Goal: Information Seeking & Learning: Find specific fact

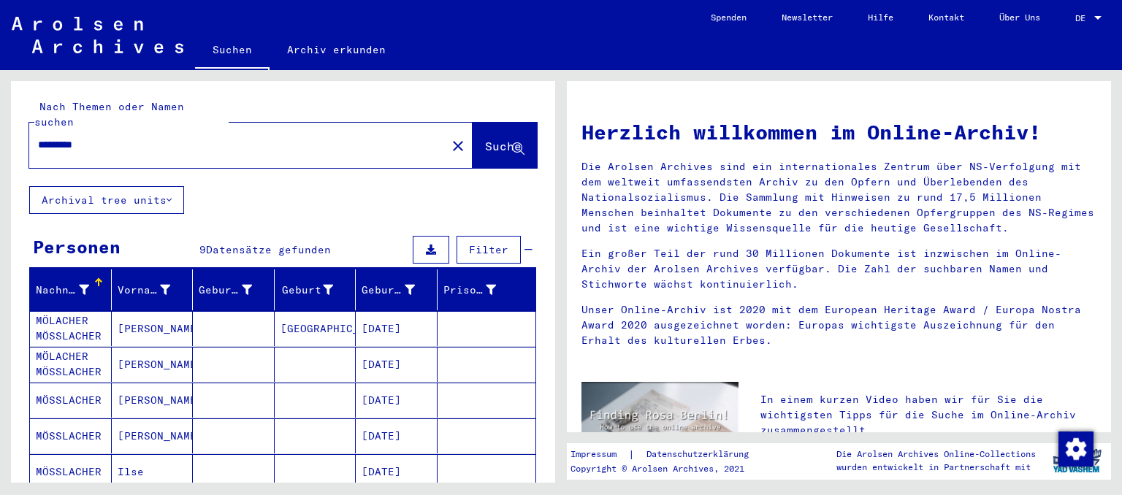
click at [455, 322] on mat-cell at bounding box center [487, 328] width 99 height 35
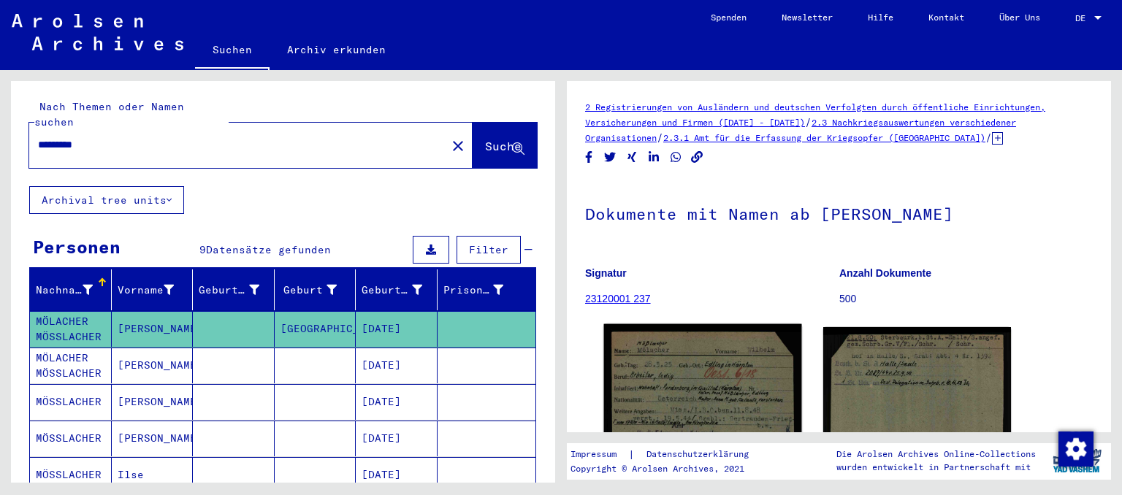
click at [721, 373] on img at bounding box center [702, 385] width 197 height 123
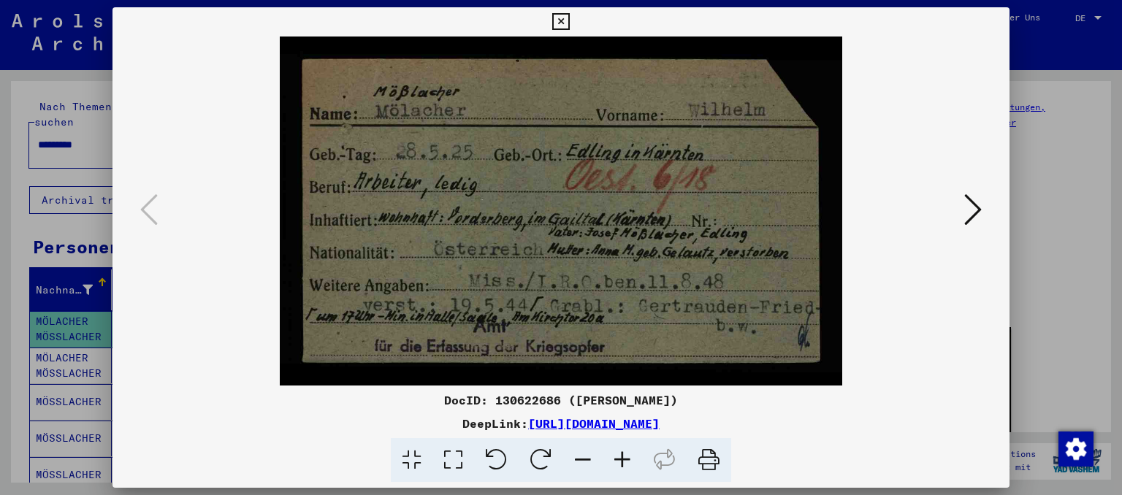
click at [569, 17] on icon at bounding box center [560, 22] width 17 height 18
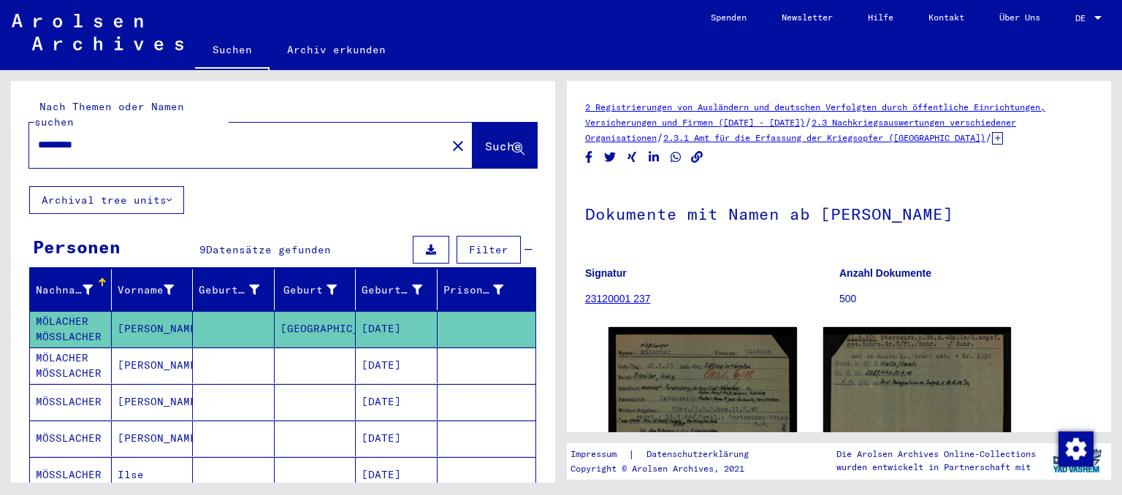
drag, startPoint x: 117, startPoint y: 132, endPoint x: 10, endPoint y: 130, distance: 106.7
click at [38, 137] on input "*********" at bounding box center [238, 144] width 400 height 15
type input "**********"
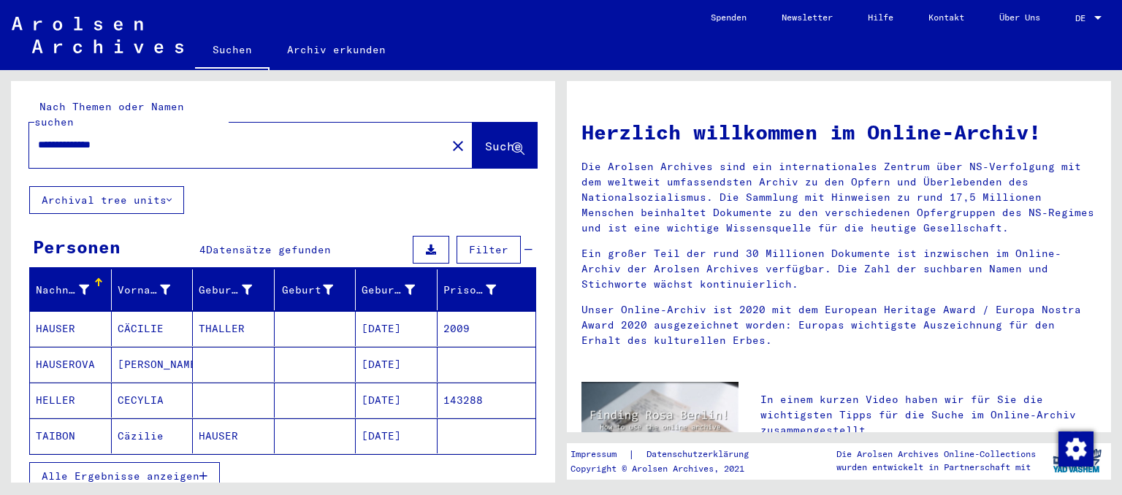
click at [486, 320] on mat-cell "2009" at bounding box center [487, 328] width 99 height 35
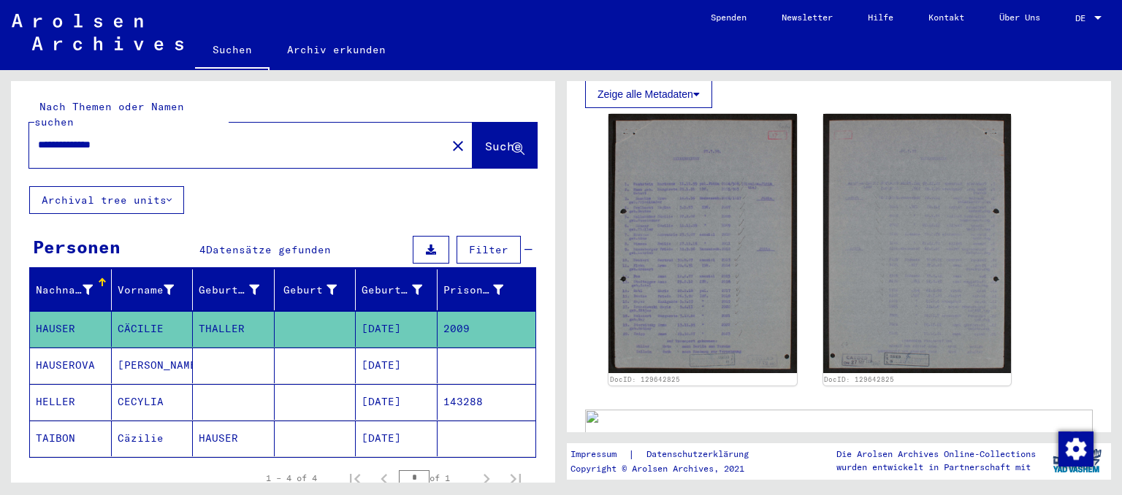
scroll to position [322, 0]
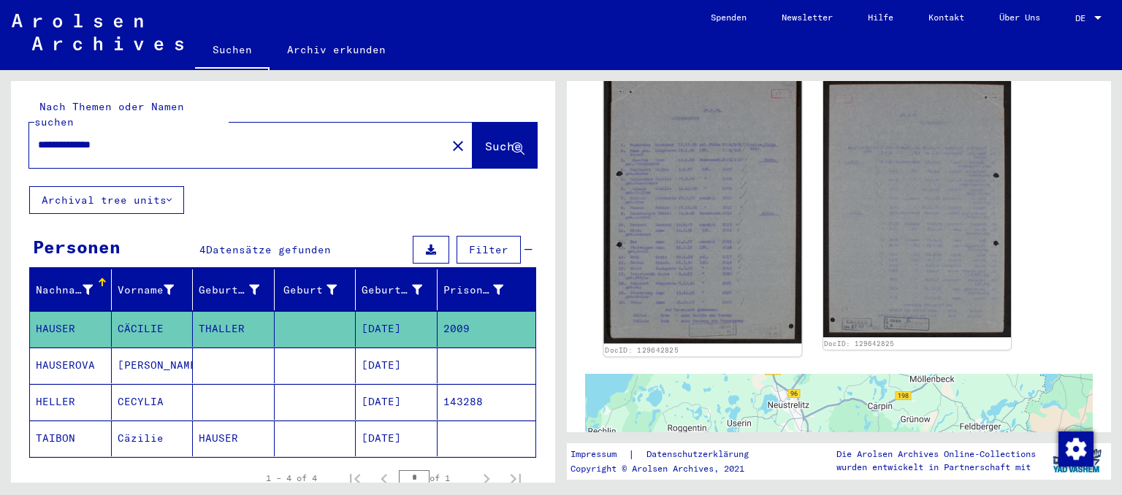
click at [685, 250] on img at bounding box center [702, 208] width 197 height 273
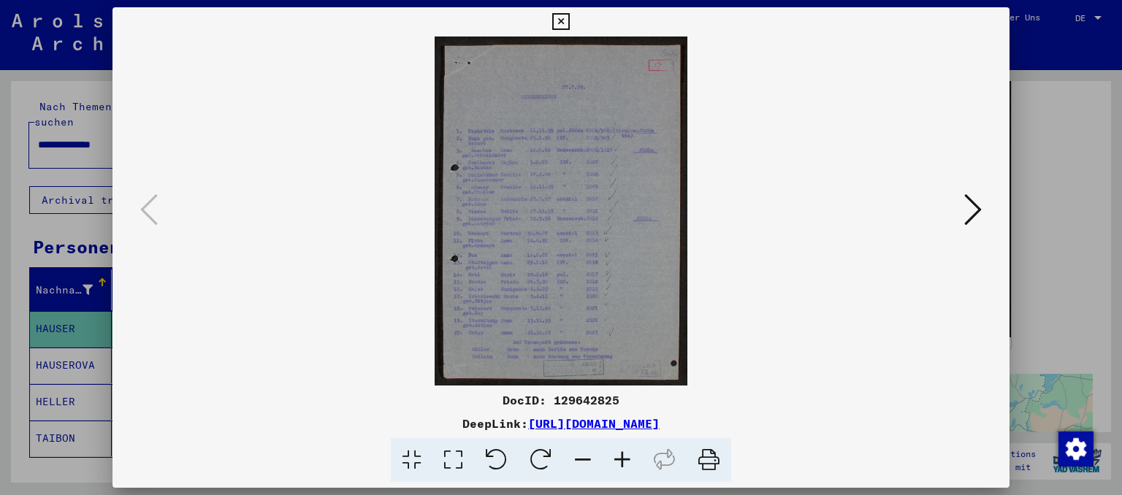
click at [621, 465] on icon at bounding box center [622, 460] width 39 height 45
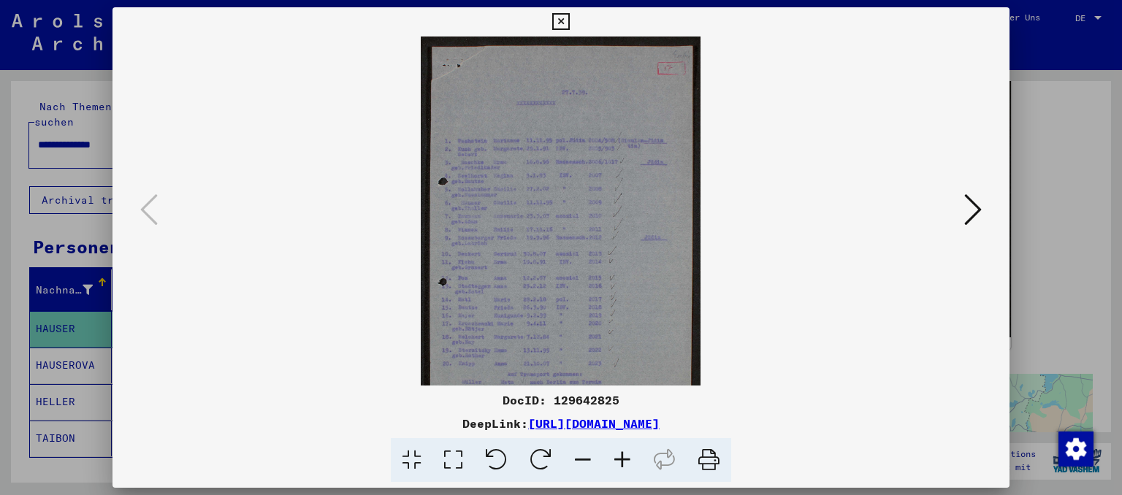
click at [621, 465] on icon at bounding box center [622, 460] width 39 height 45
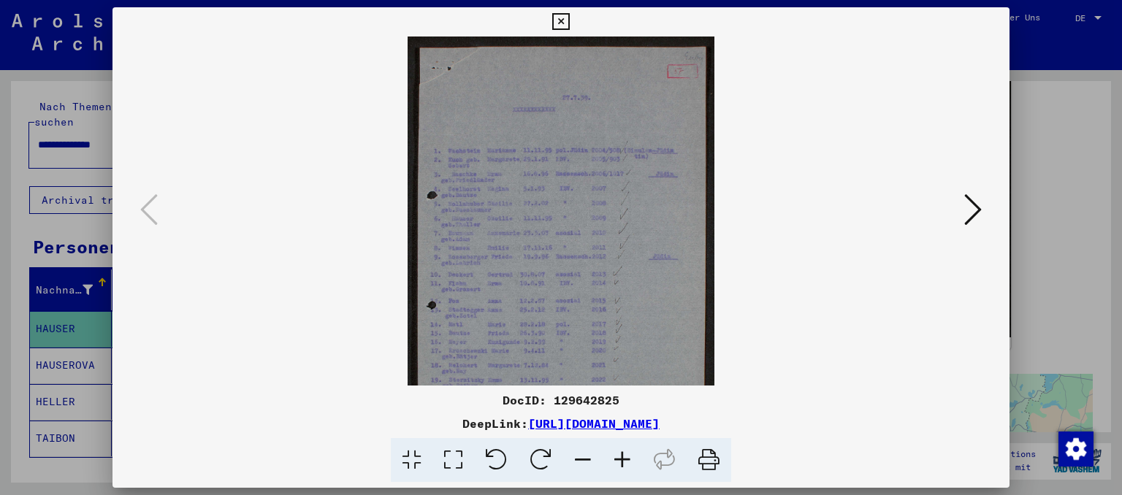
click at [621, 465] on icon at bounding box center [622, 460] width 39 height 45
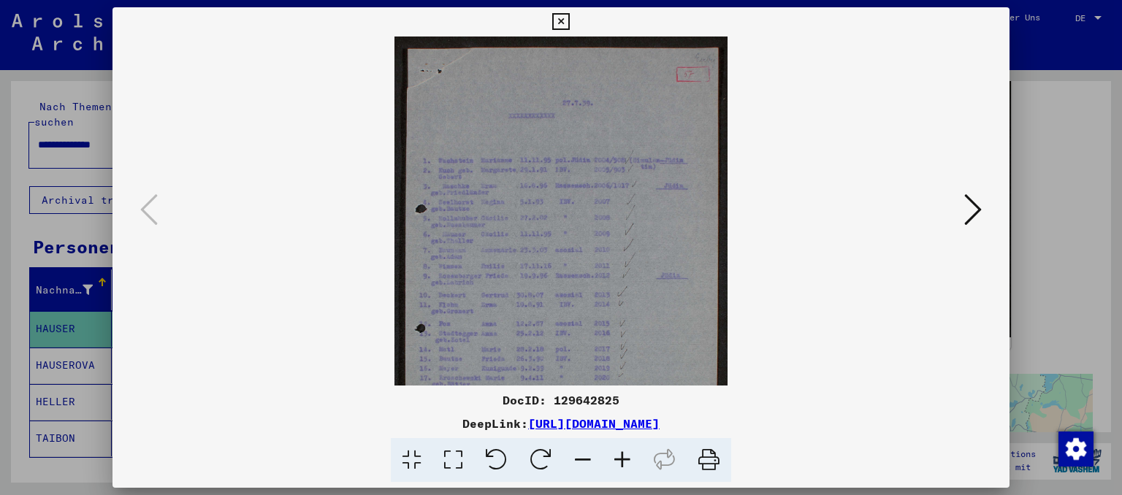
click at [621, 465] on icon at bounding box center [622, 460] width 39 height 45
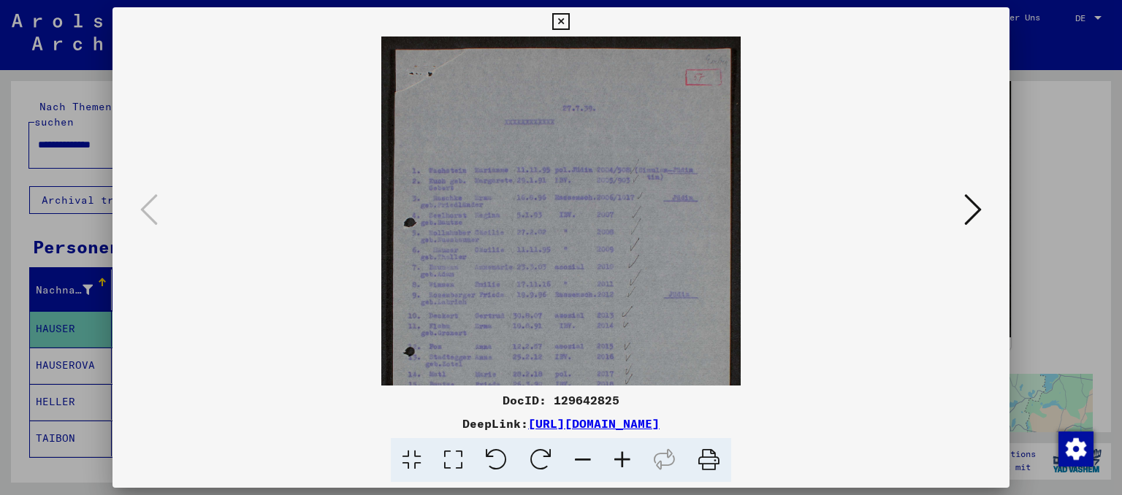
click at [621, 465] on icon at bounding box center [622, 460] width 39 height 45
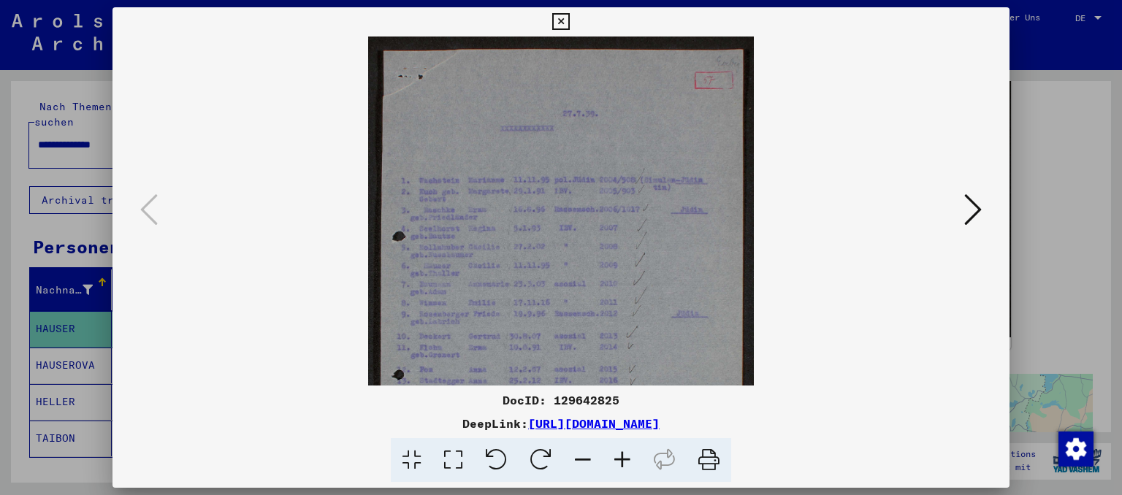
click at [621, 465] on icon at bounding box center [622, 460] width 39 height 45
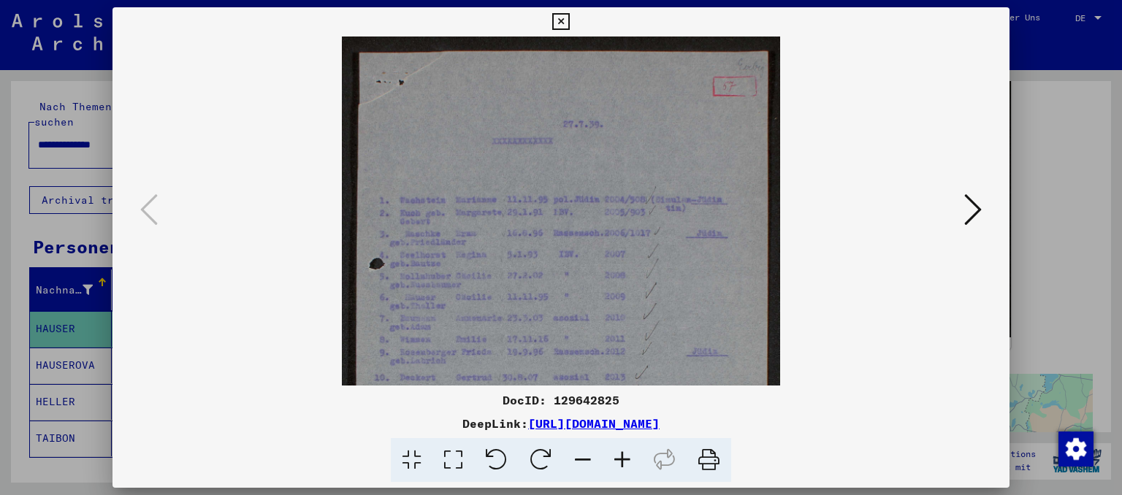
click at [621, 465] on icon at bounding box center [622, 460] width 39 height 45
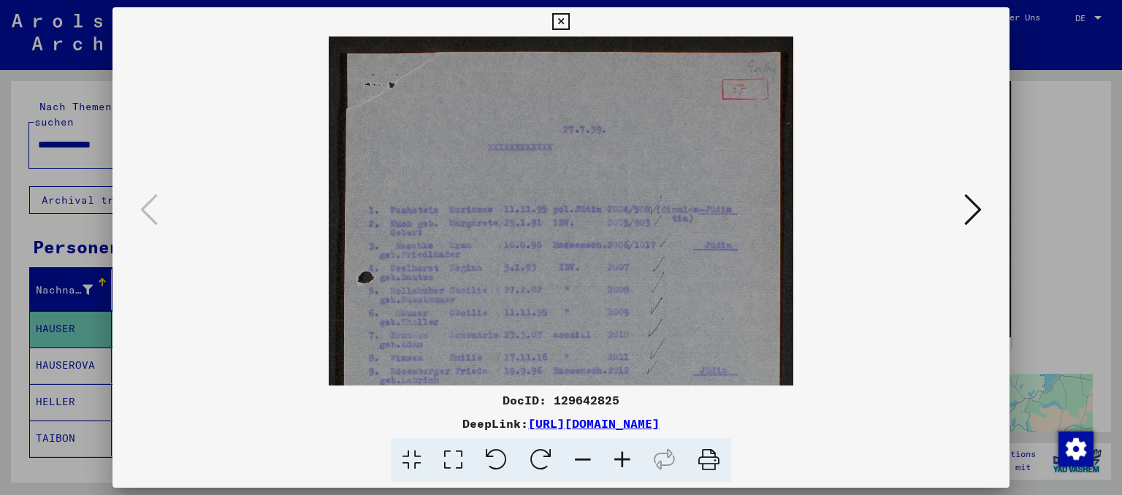
click at [621, 465] on icon at bounding box center [622, 460] width 39 height 45
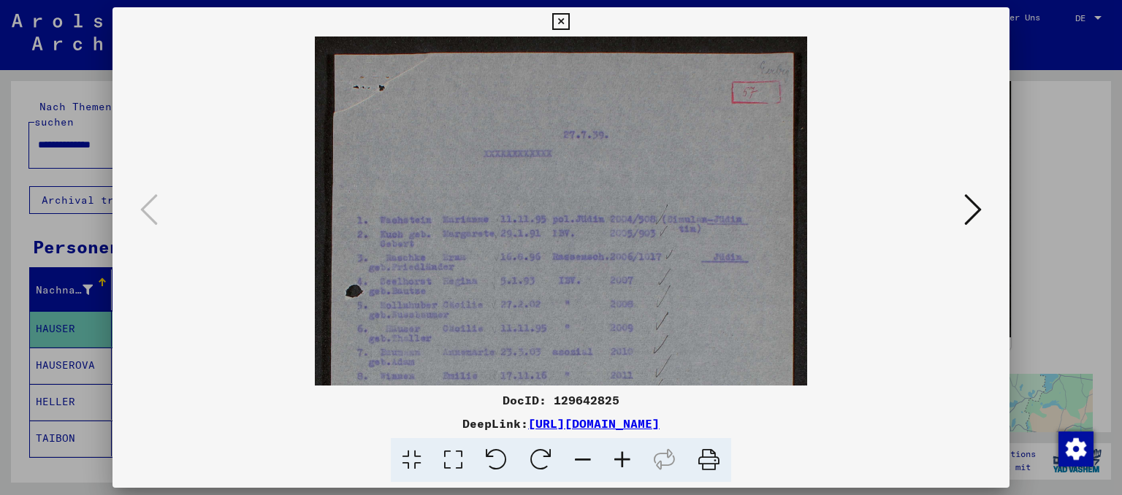
click at [621, 465] on icon at bounding box center [622, 460] width 39 height 45
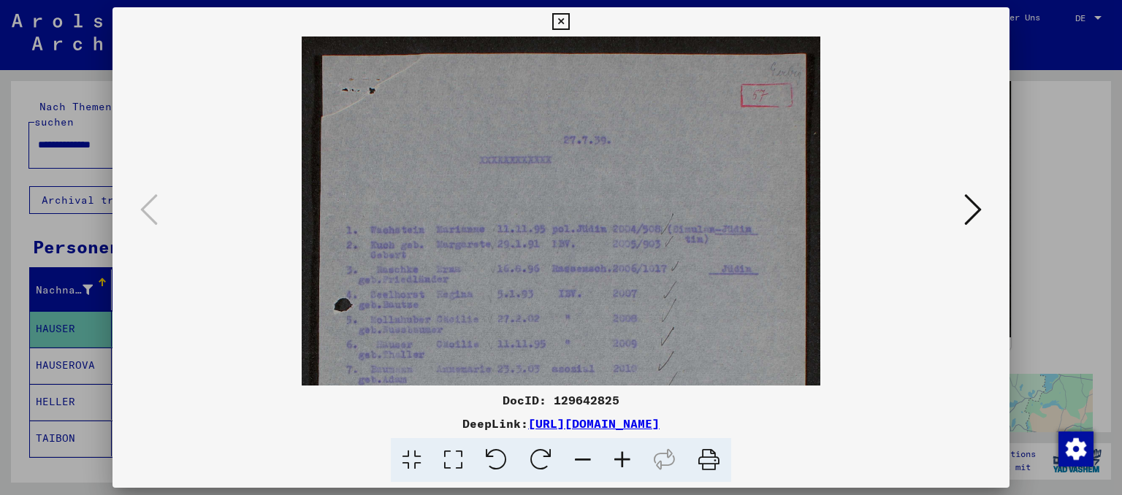
click at [621, 465] on icon at bounding box center [622, 460] width 39 height 45
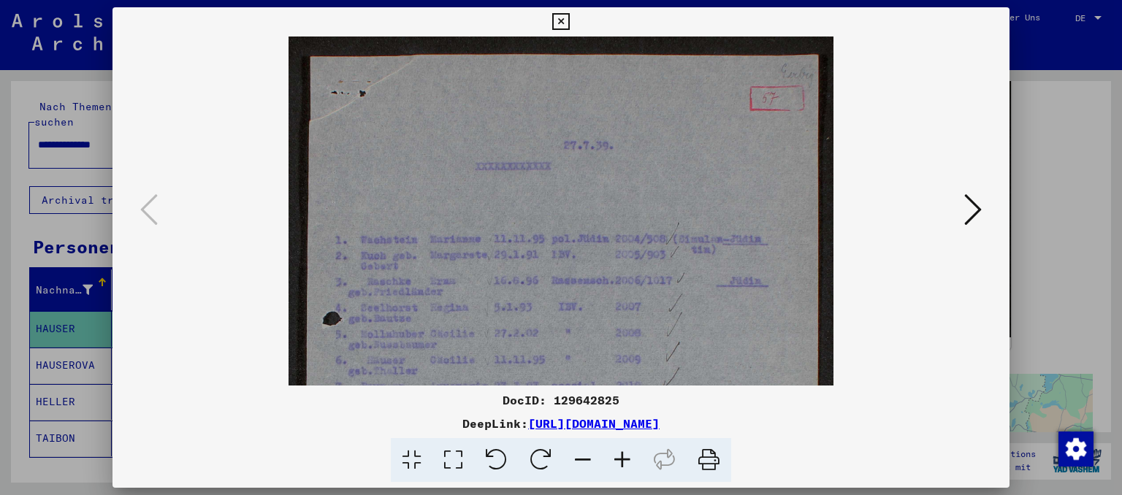
click at [621, 465] on icon at bounding box center [622, 460] width 39 height 45
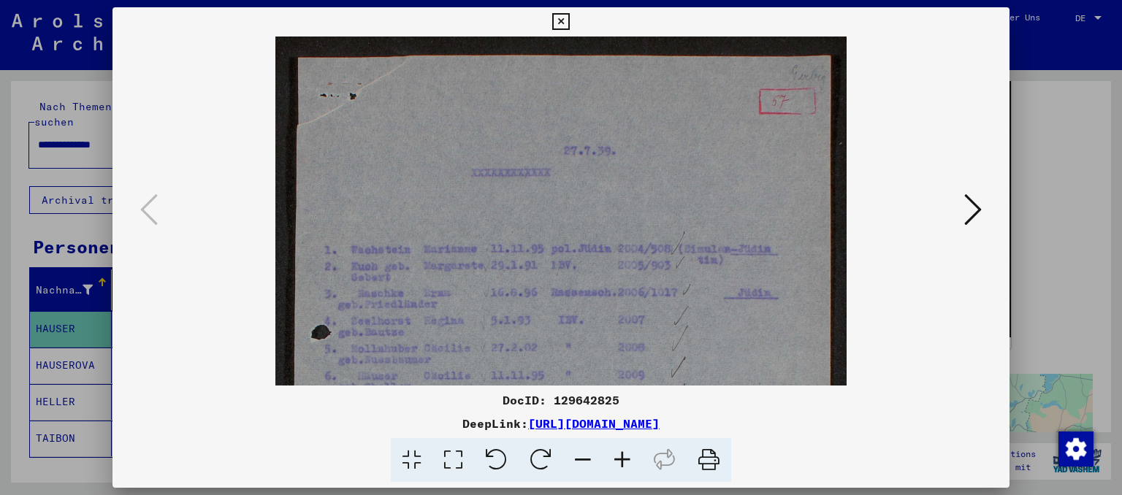
click at [621, 465] on icon at bounding box center [622, 460] width 39 height 45
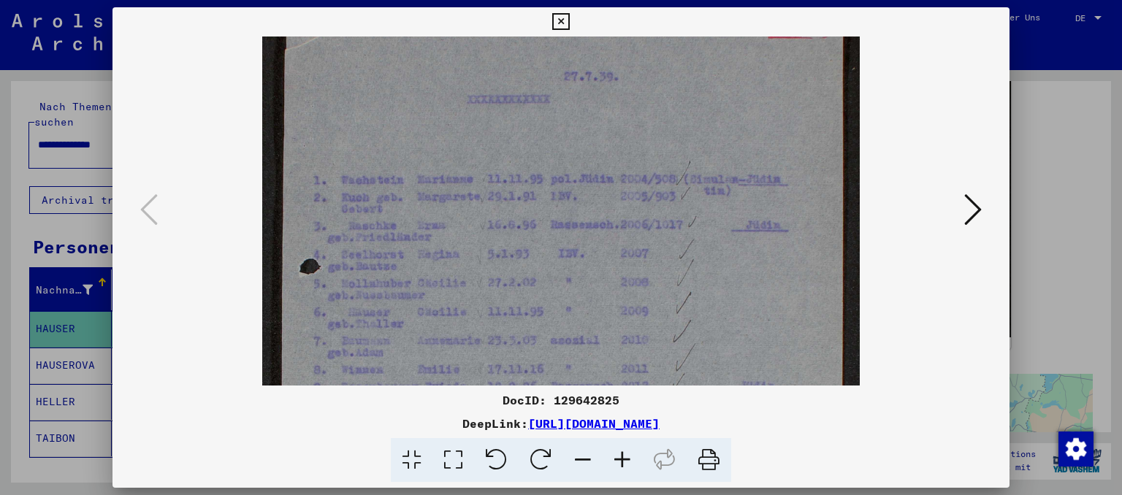
scroll to position [81, 0]
drag, startPoint x: 504, startPoint y: 323, endPoint x: 508, endPoint y: 246, distance: 77.5
click at [508, 246] on img at bounding box center [561, 367] width 598 height 824
